Goal: Check status

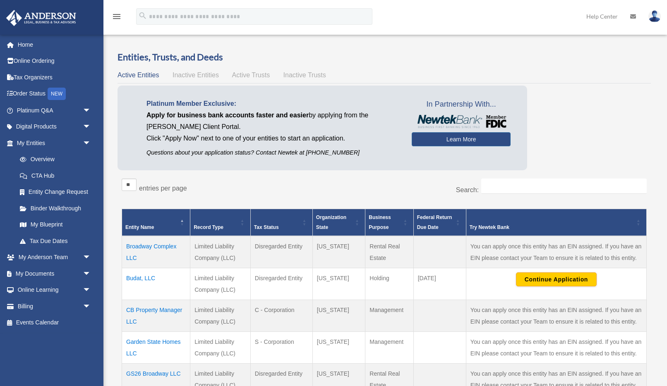
click at [210, 80] on div "Active Entities Inactive Entities Active Trusts Inactive Trusts" at bounding box center [383, 75] width 533 height 12
click at [209, 75] on span "Inactive Entities" at bounding box center [195, 75] width 46 height 7
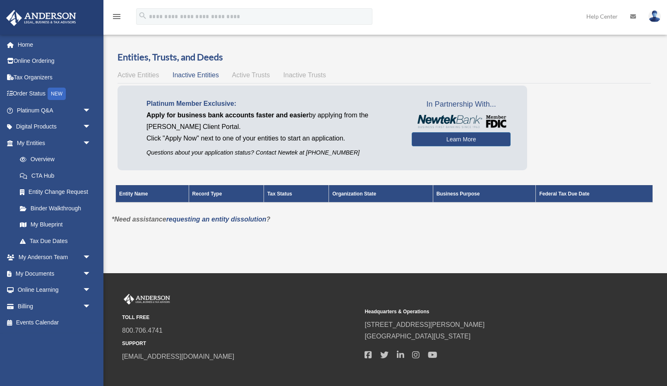
click at [251, 73] on span "Active Trusts" at bounding box center [251, 75] width 38 height 7
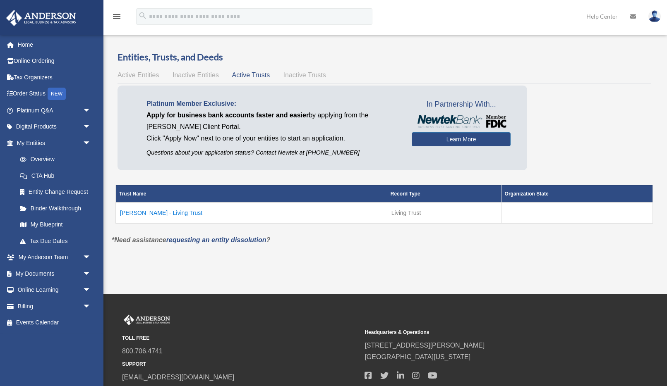
click at [182, 213] on td "[PERSON_NAME] - Living Trust" at bounding box center [251, 213] width 271 height 21
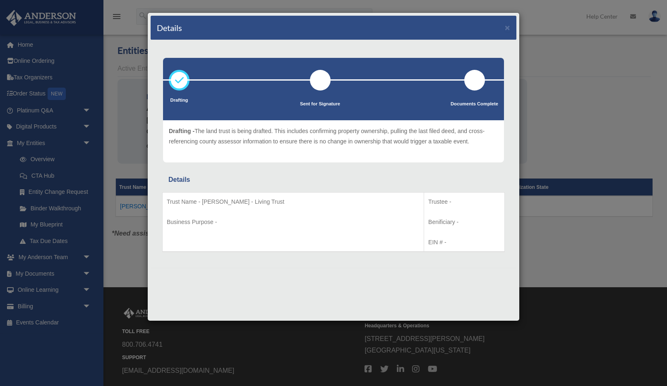
scroll to position [11, 0]
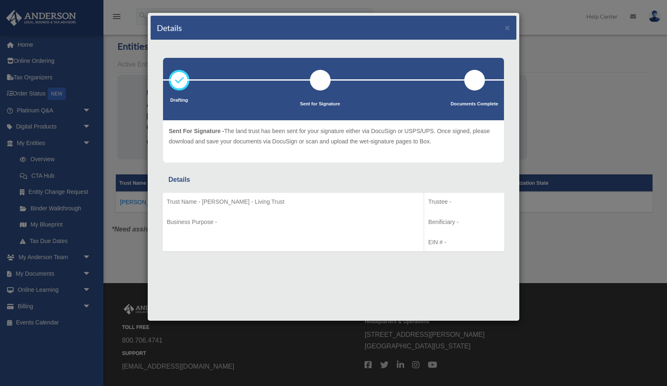
click at [305, 88] on li "Sent for Signature" at bounding box center [320, 93] width 40 height 46
click at [324, 86] on div at bounding box center [320, 80] width 21 height 21
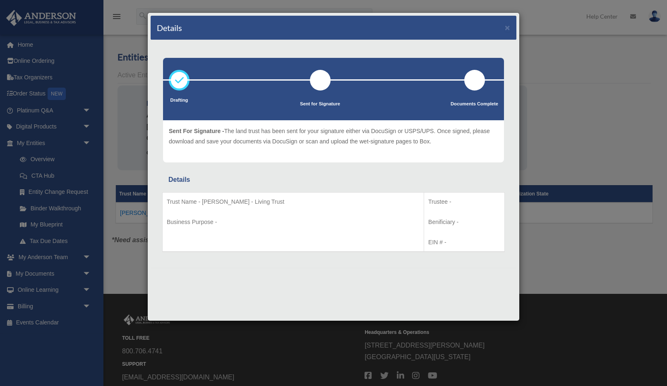
scroll to position [1, 0]
click at [214, 132] on span "Sent For Signature -" at bounding box center [196, 131] width 55 height 7
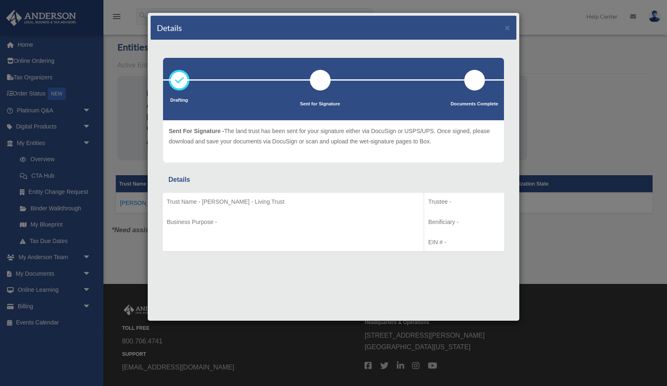
scroll to position [11, 0]
click at [214, 225] on p "Business Purpose -" at bounding box center [293, 222] width 253 height 10
click at [508, 29] on button "×" at bounding box center [507, 27] width 5 height 9
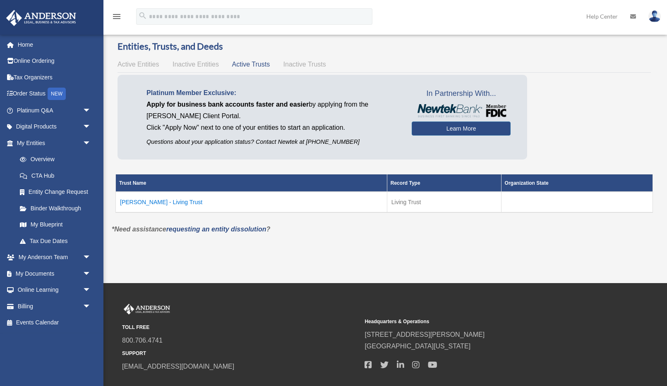
click at [303, 61] on span "Inactive Trusts" at bounding box center [304, 64] width 43 height 7
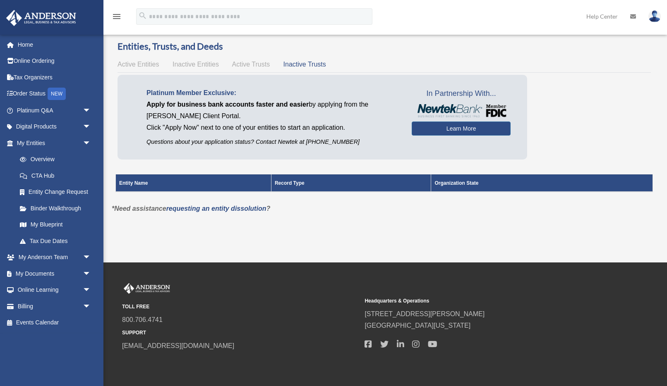
scroll to position [0, 0]
